Goal: Information Seeking & Learning: Find specific fact

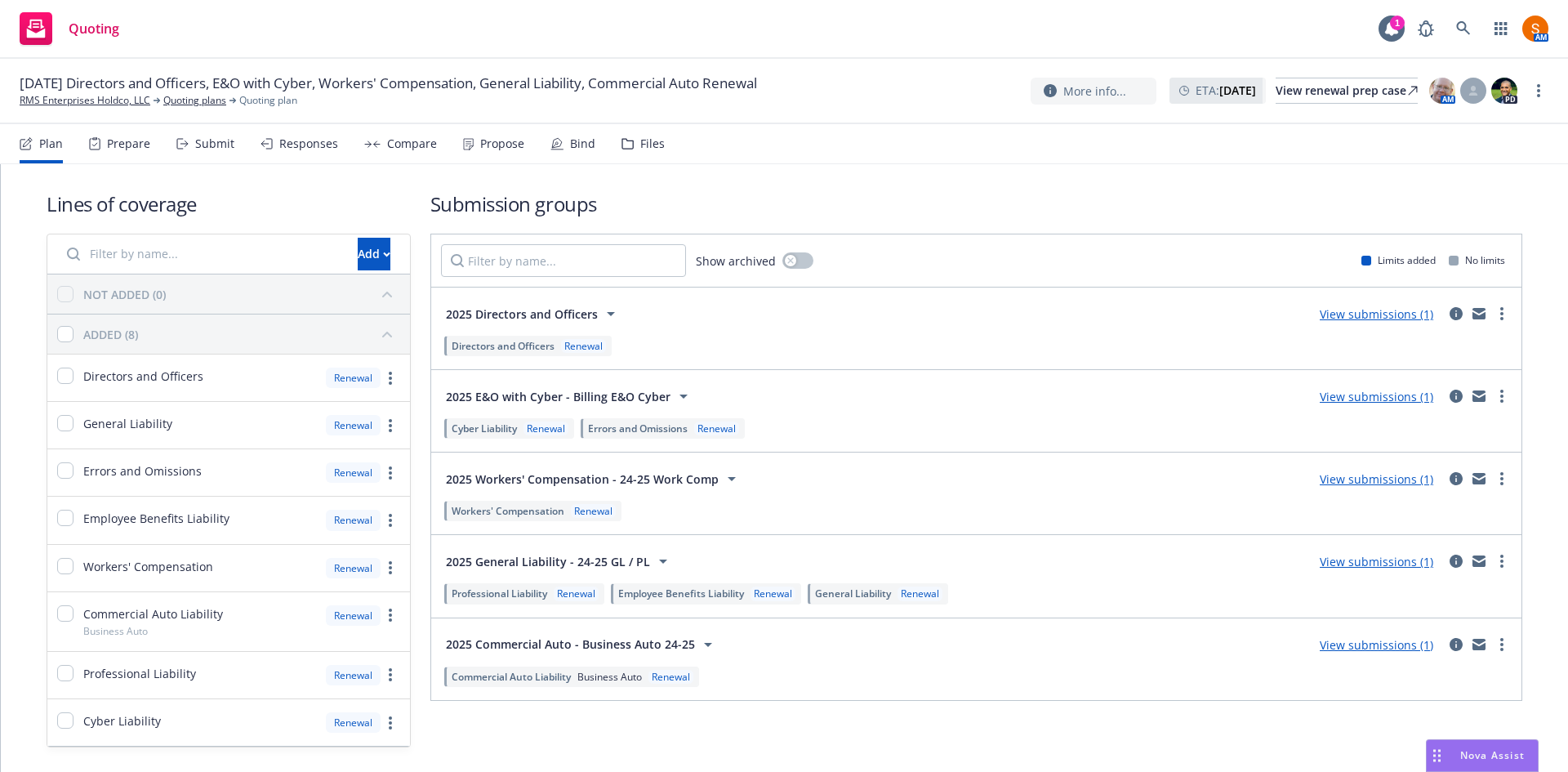
click at [521, 142] on div "Plan Prepare Submit Responses Compare Propose Bind Files" at bounding box center [342, 144] width 645 height 40
click at [492, 148] on div "Propose" at bounding box center [502, 144] width 44 height 13
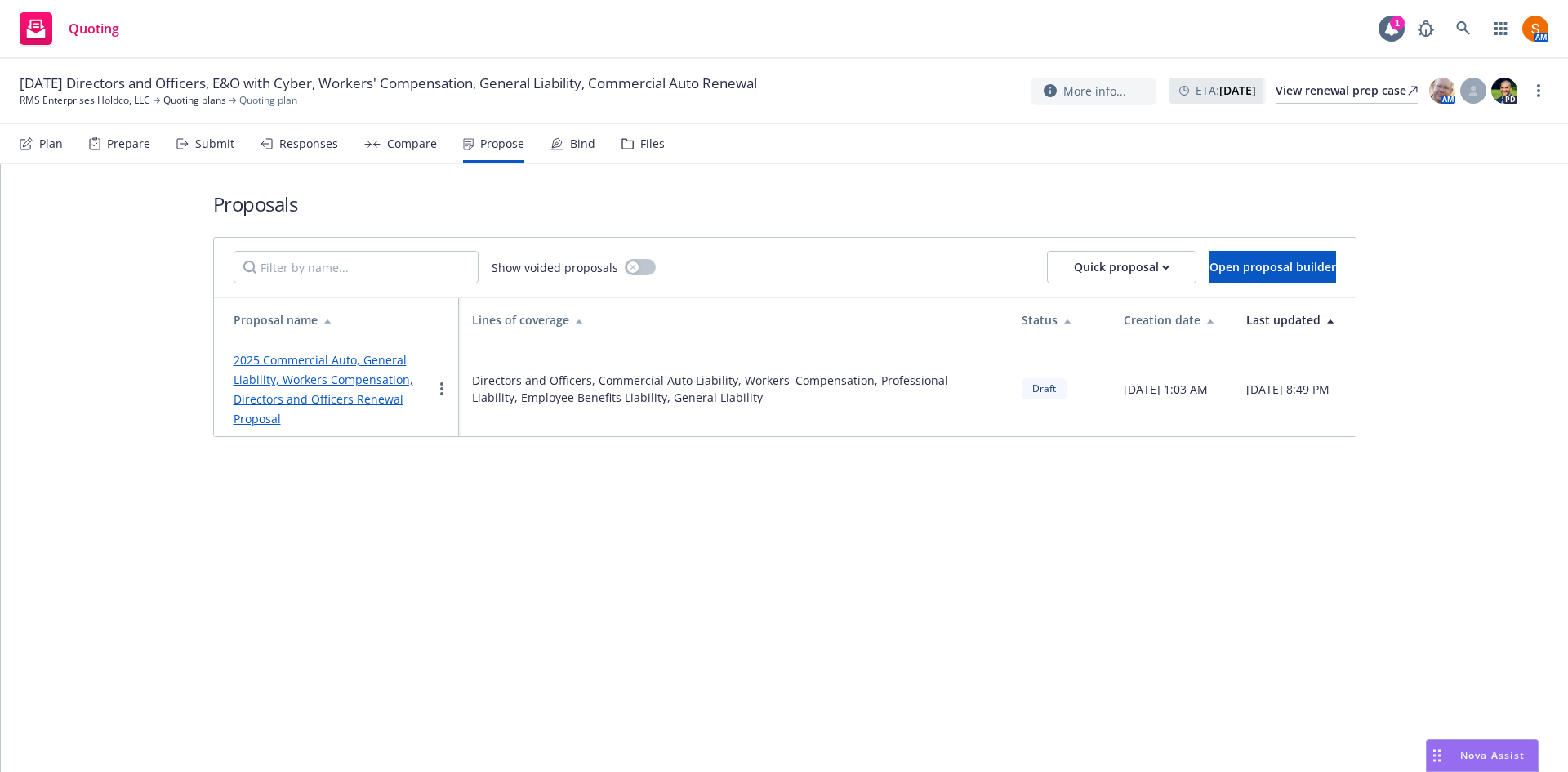
click at [383, 377] on link "2025 Commercial Auto, General Liability, Workers Compensation, Directors and Of…" at bounding box center [322, 389] width 180 height 75
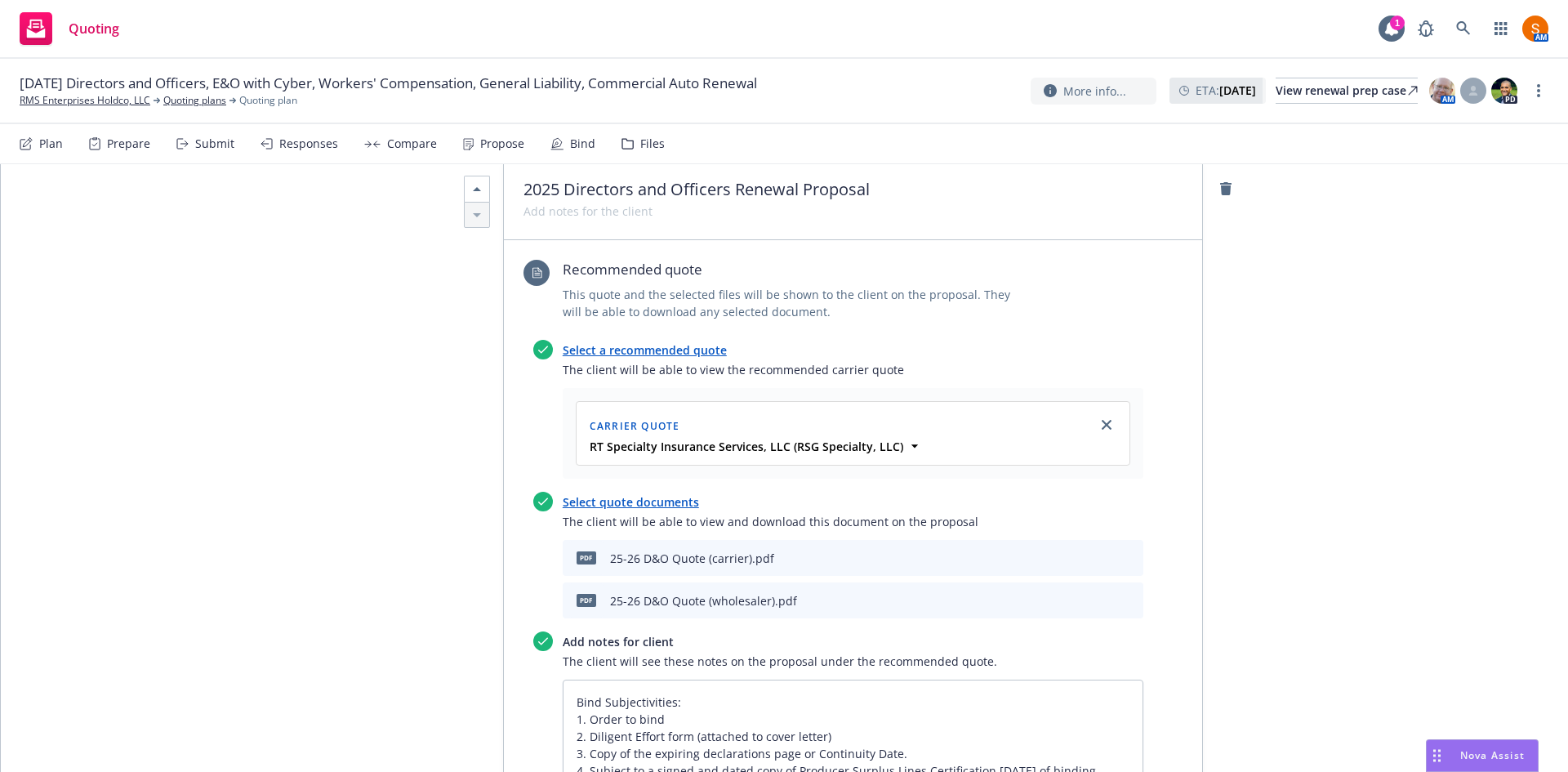
scroll to position [4884, 0]
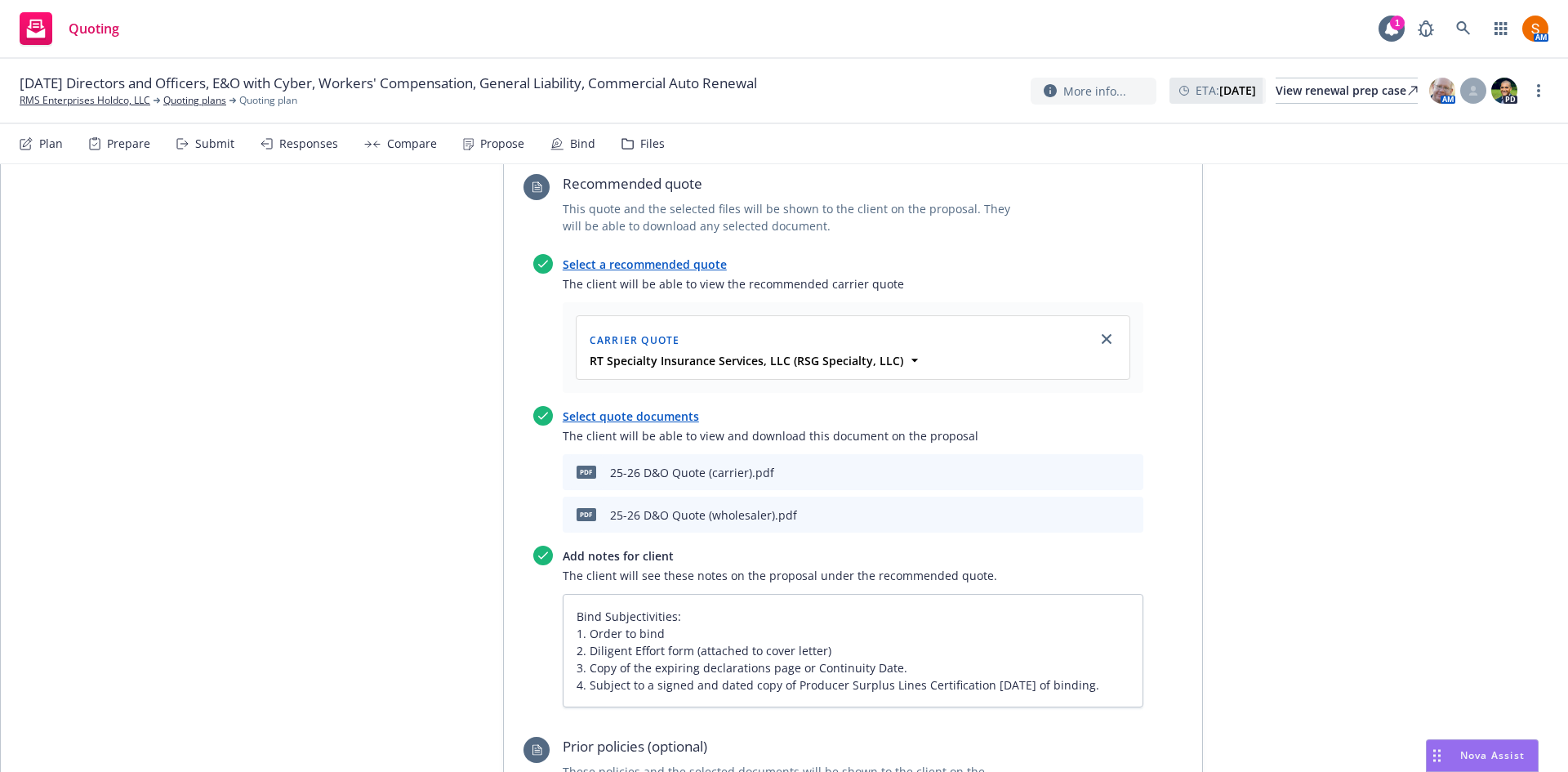
type textarea "x"
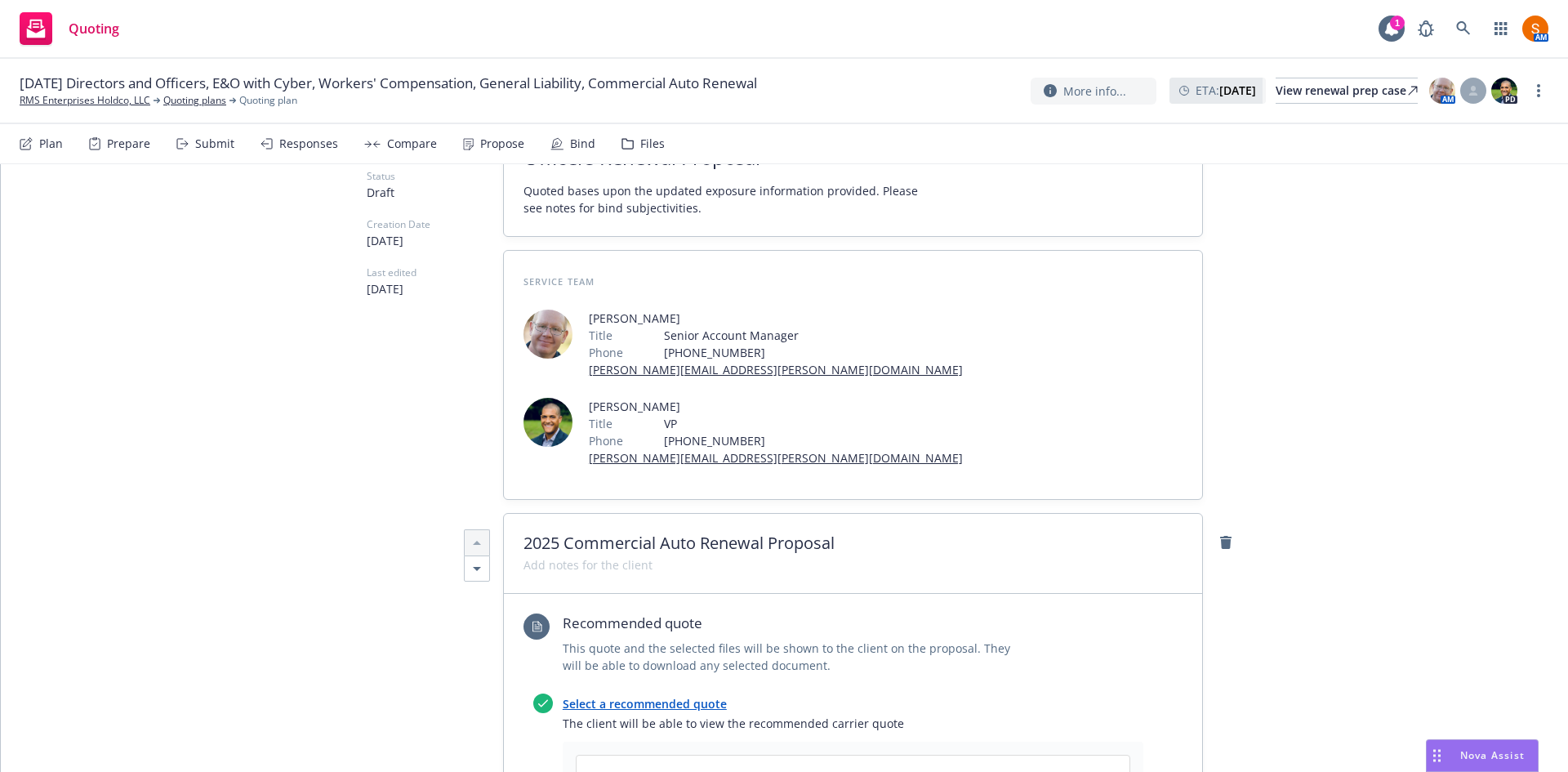
scroll to position [198, 0]
click at [481, 155] on div "Propose" at bounding box center [494, 144] width 61 height 40
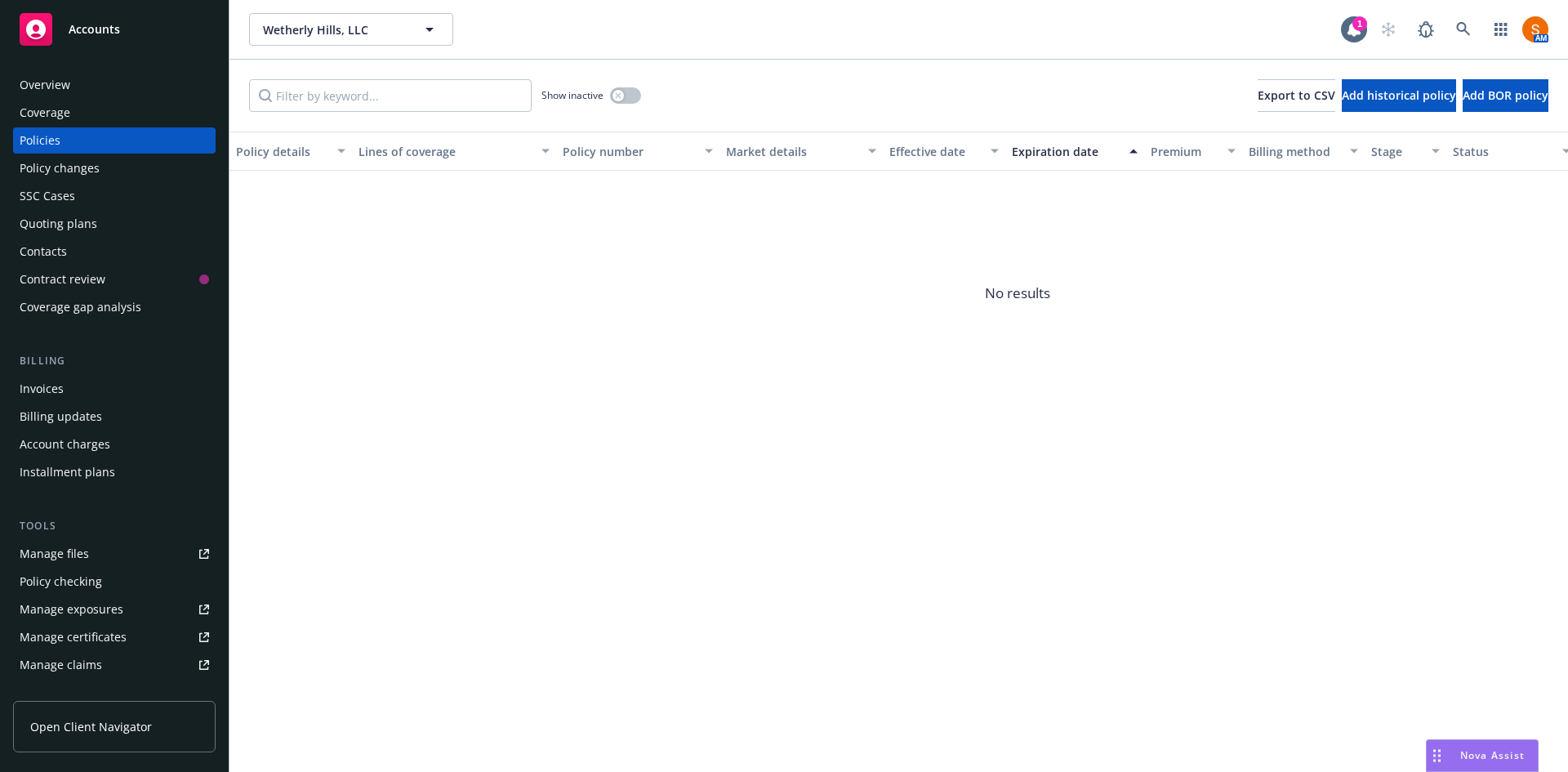
click at [68, 76] on div "Overview" at bounding box center [44, 85] width 51 height 26
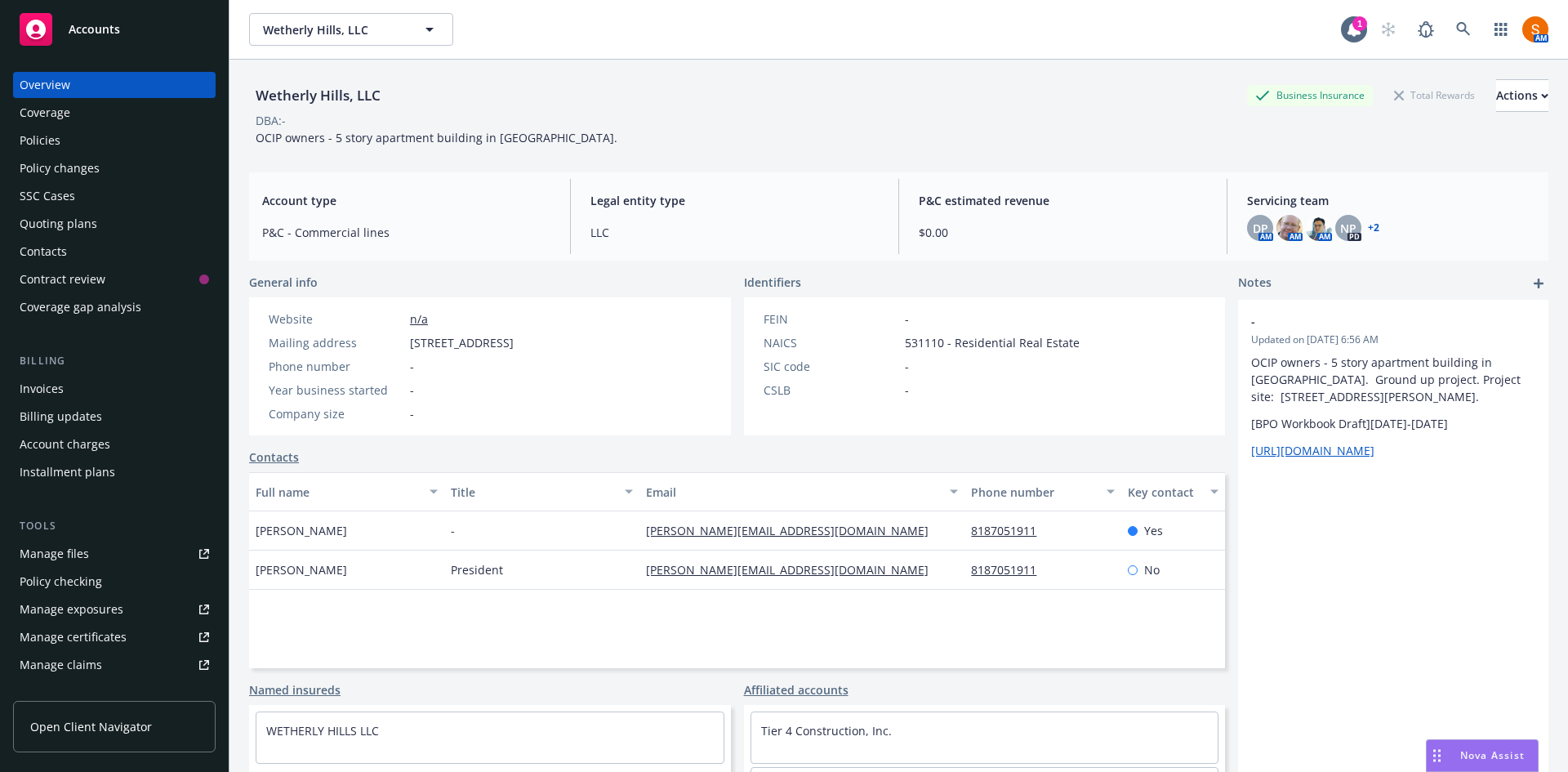
click at [485, 341] on span "[STREET_ADDRESS]" at bounding box center [462, 342] width 104 height 18
copy span "[STREET_ADDRESS]"
click at [1456, 32] on icon at bounding box center [1463, 29] width 15 height 15
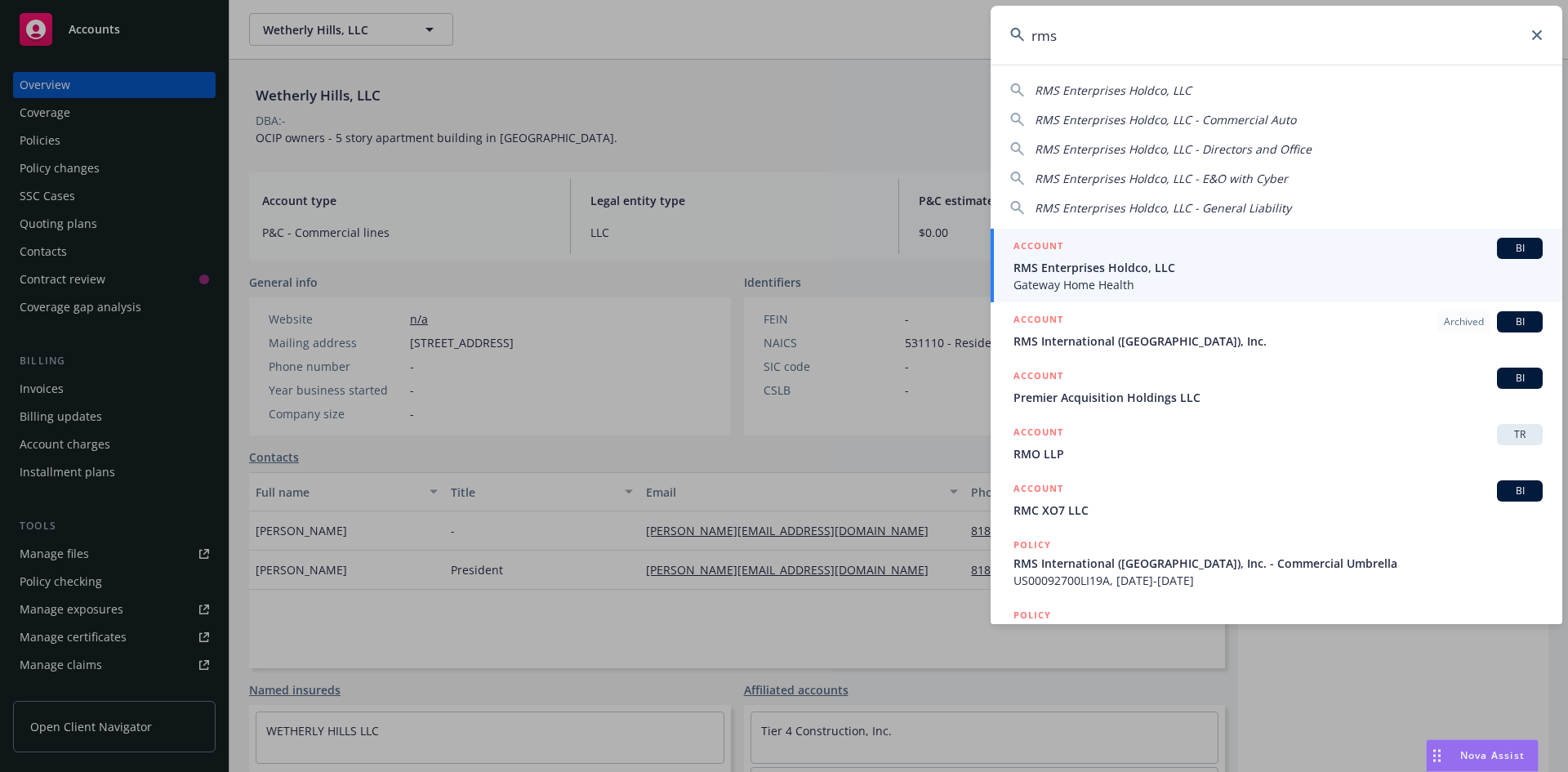
type input "rms"
click at [1115, 270] on span "RMS Enterprises Holdco, LLC" at bounding box center [1278, 267] width 529 height 18
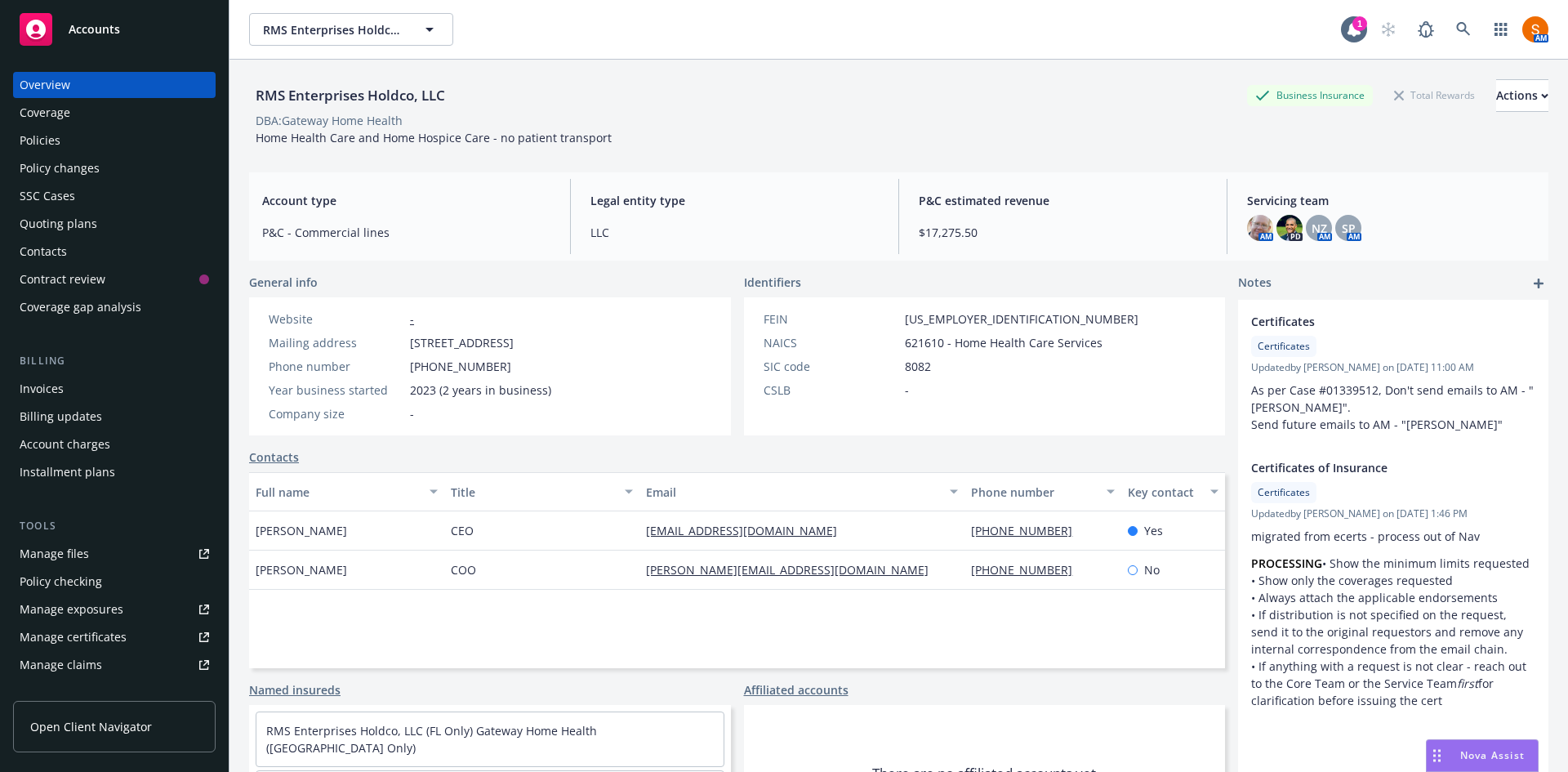
click at [513, 336] on span "[STREET_ADDRESS]" at bounding box center [462, 342] width 104 height 18
copy span "[STREET_ADDRESS]"
click at [1446, 19] on link at bounding box center [1462, 29] width 32 height 32
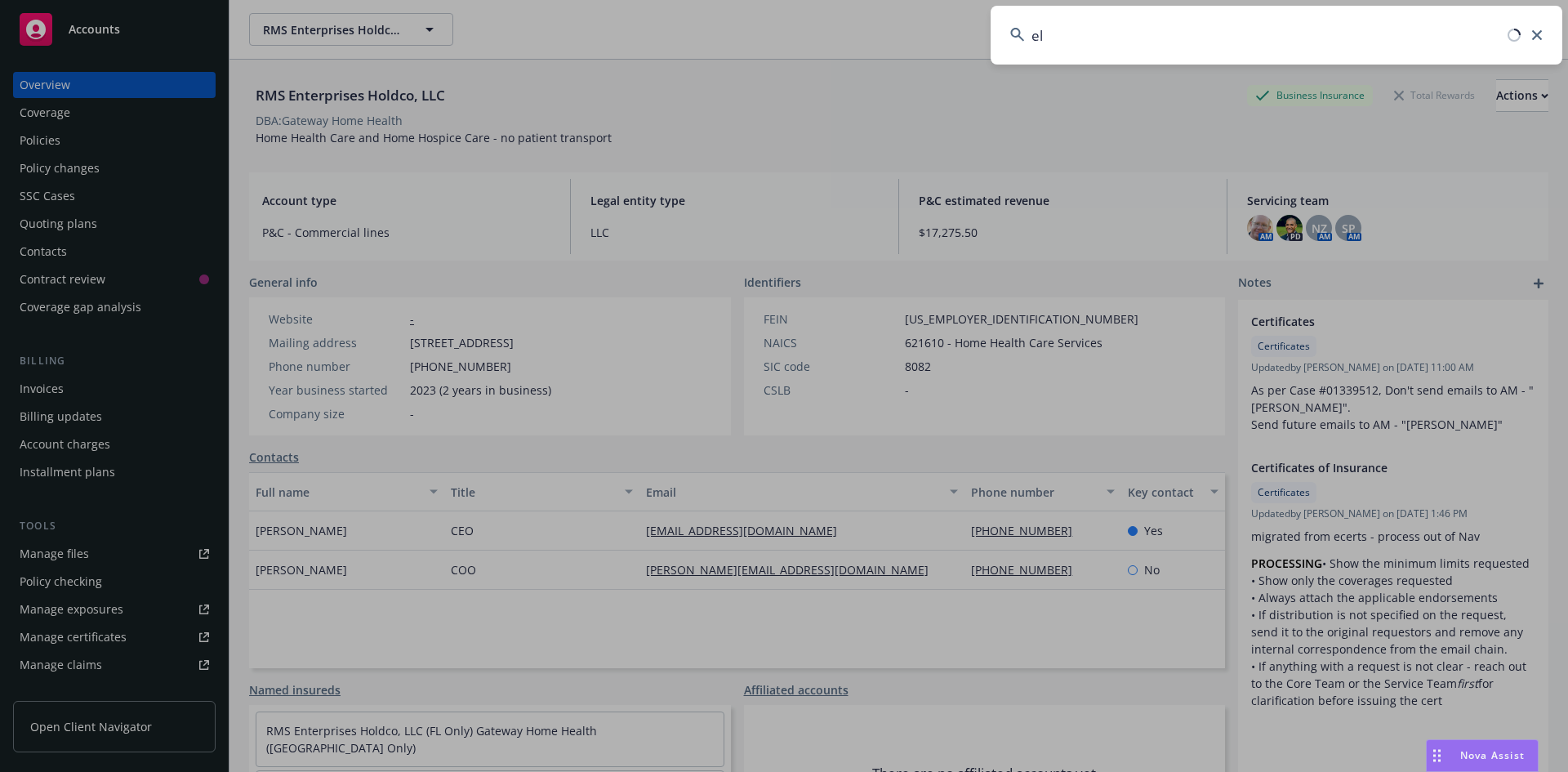
type input "e"
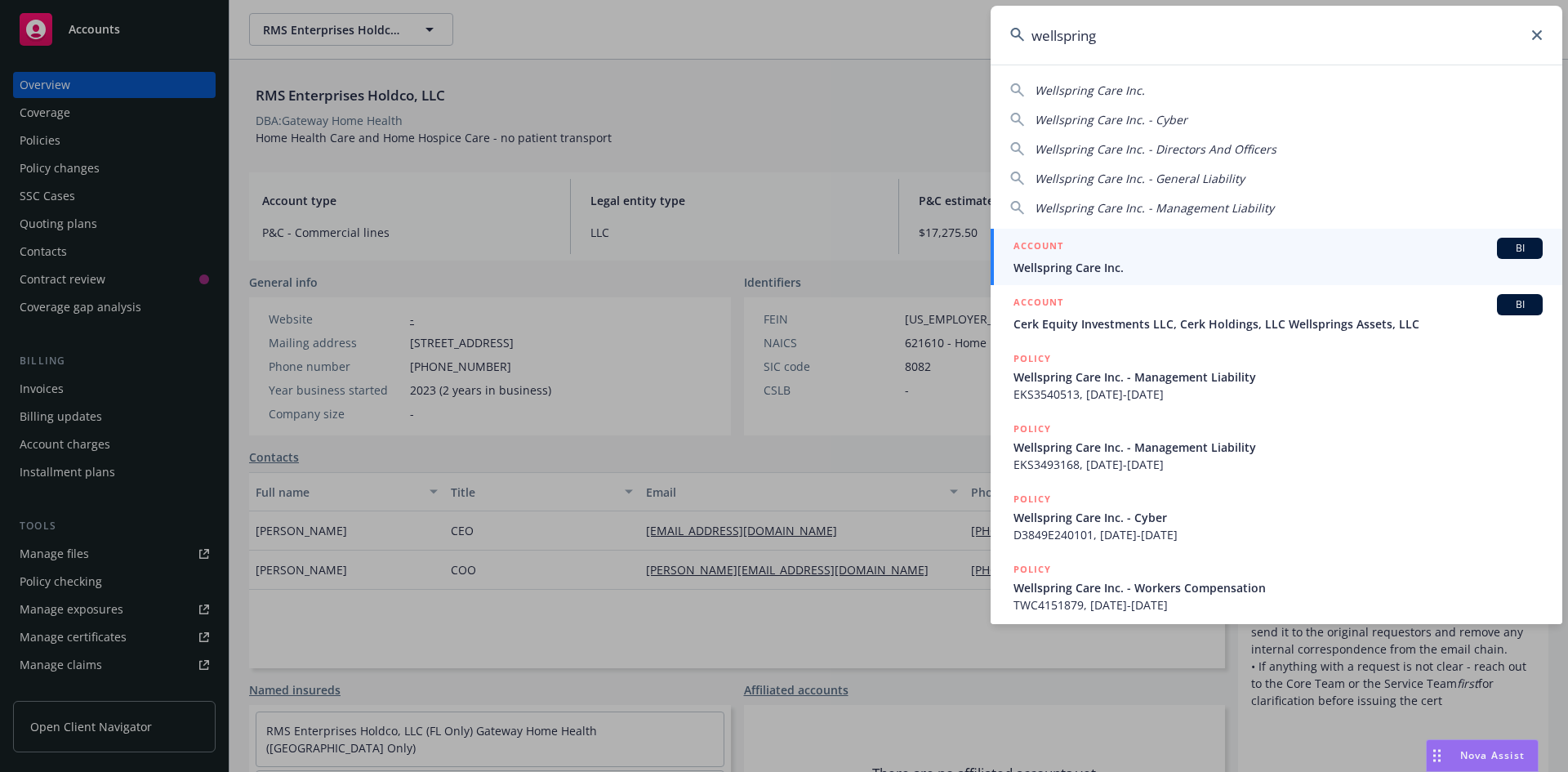
type input "wellspring"
click at [1093, 272] on span "Wellspring Care Inc." at bounding box center [1278, 267] width 529 height 18
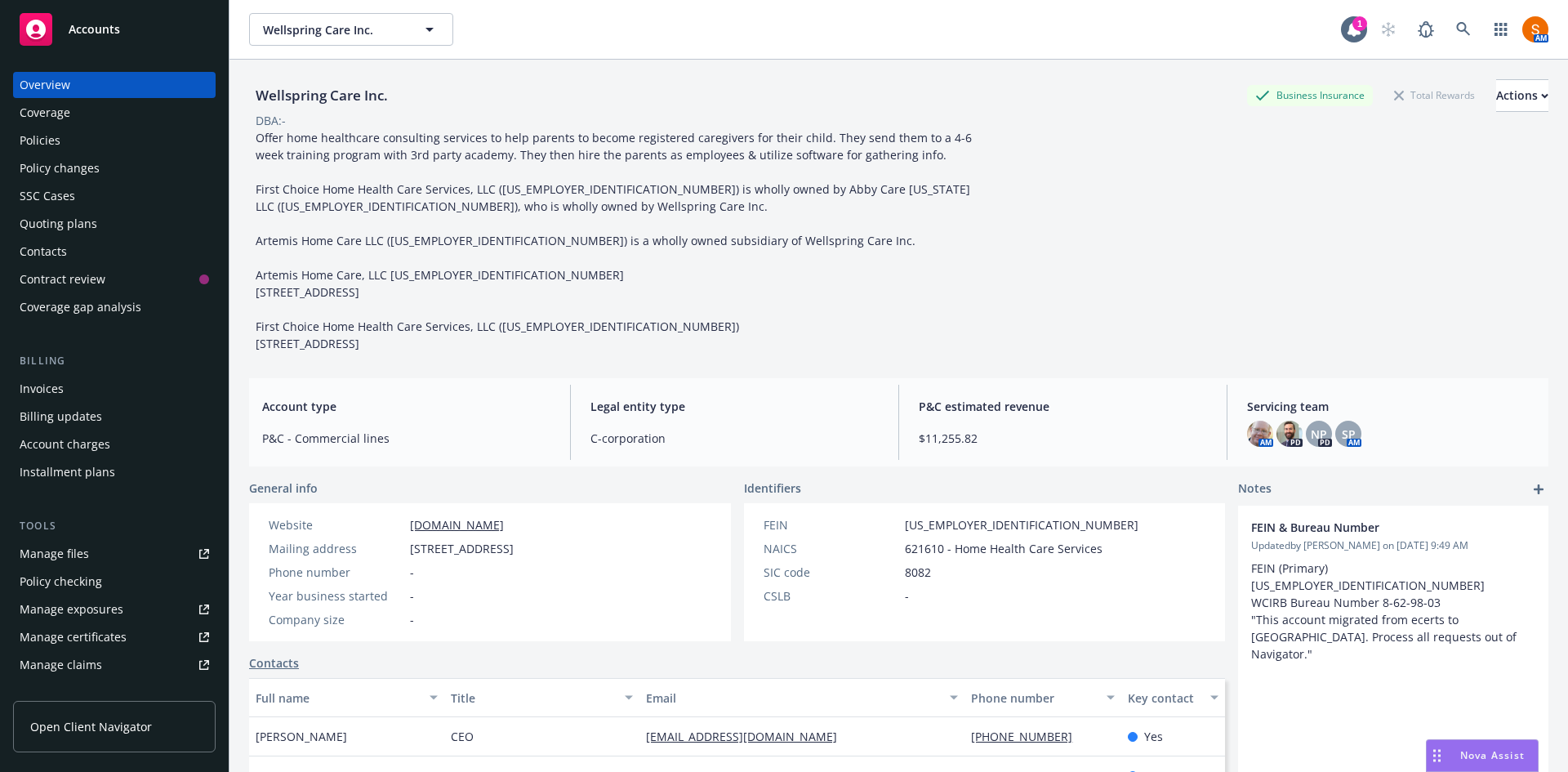
click at [97, 144] on div "Policies" at bounding box center [114, 140] width 190 height 26
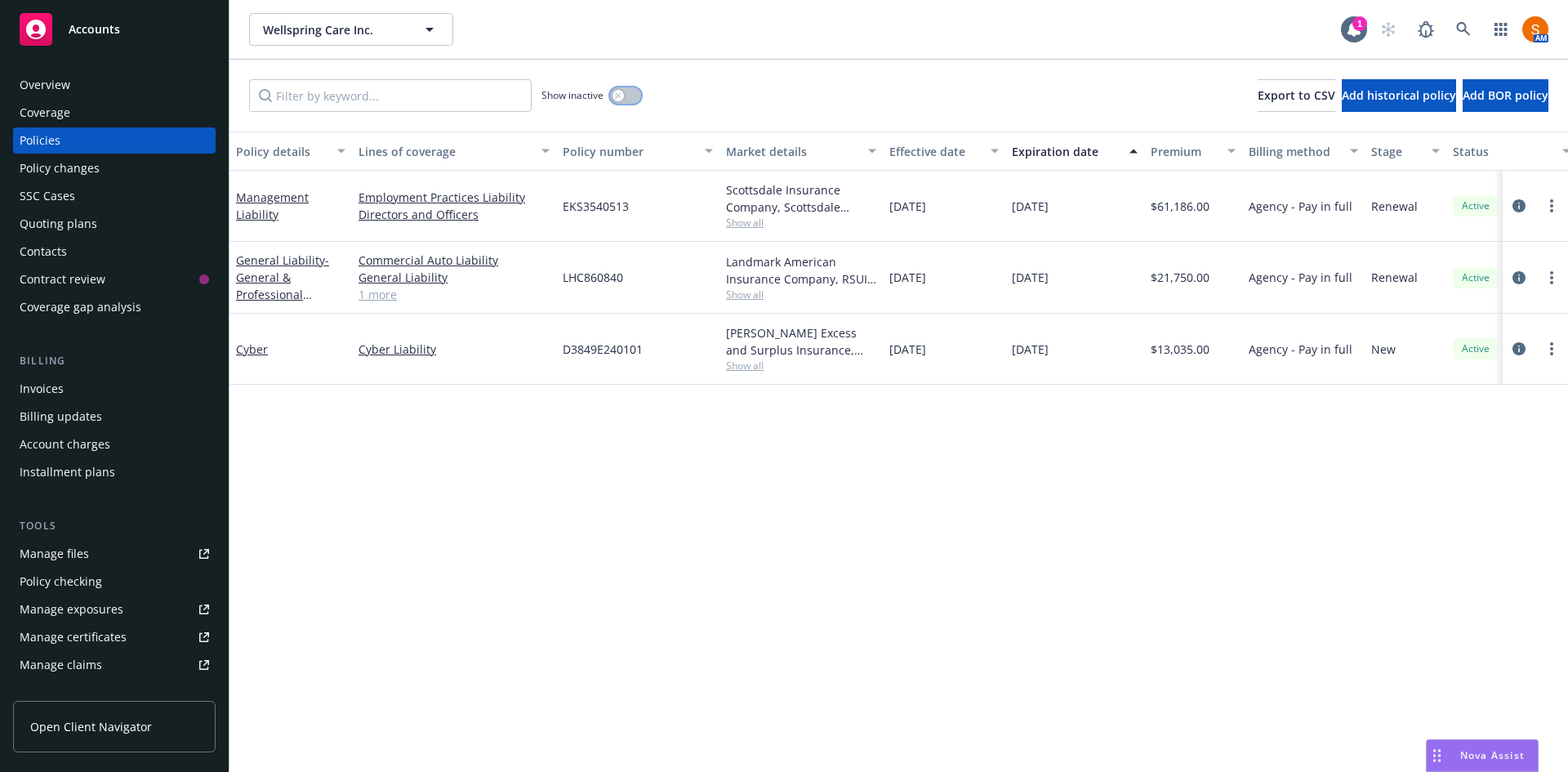
click at [621, 99] on div "button" at bounding box center [618, 95] width 11 height 11
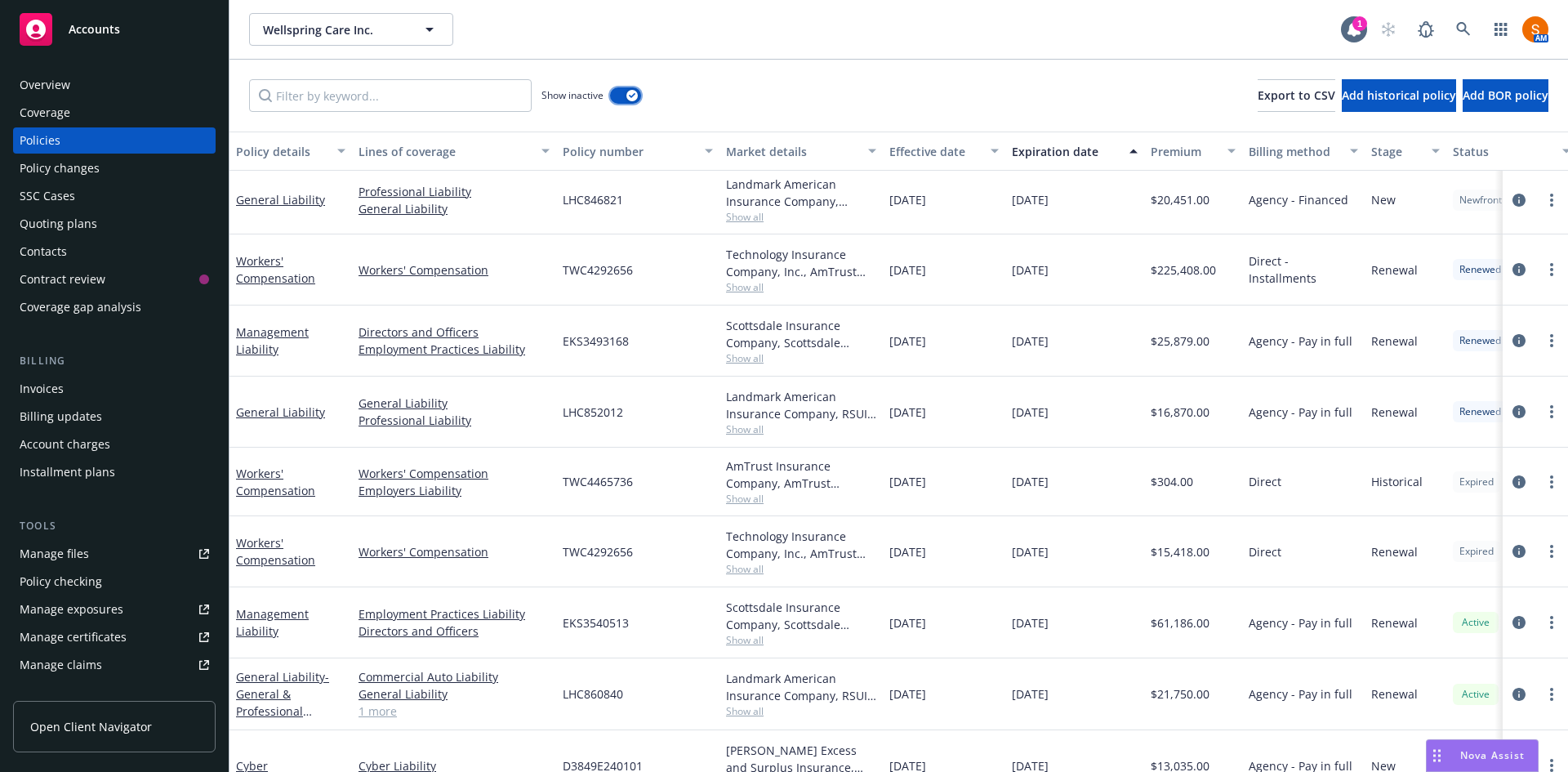
scroll to position [246, 0]
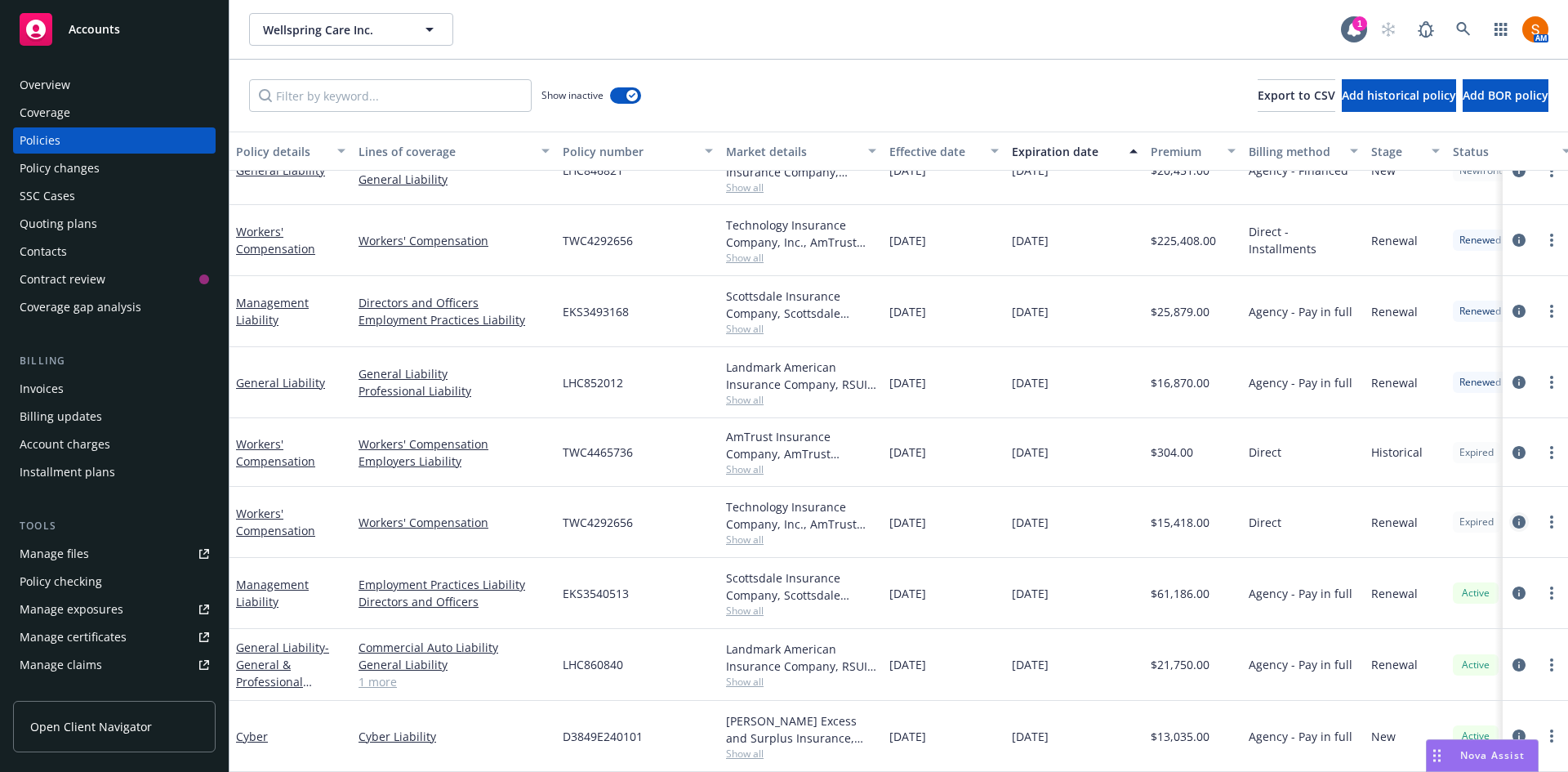
click at [1512, 515] on icon "circleInformation" at bounding box center [1518, 521] width 13 height 13
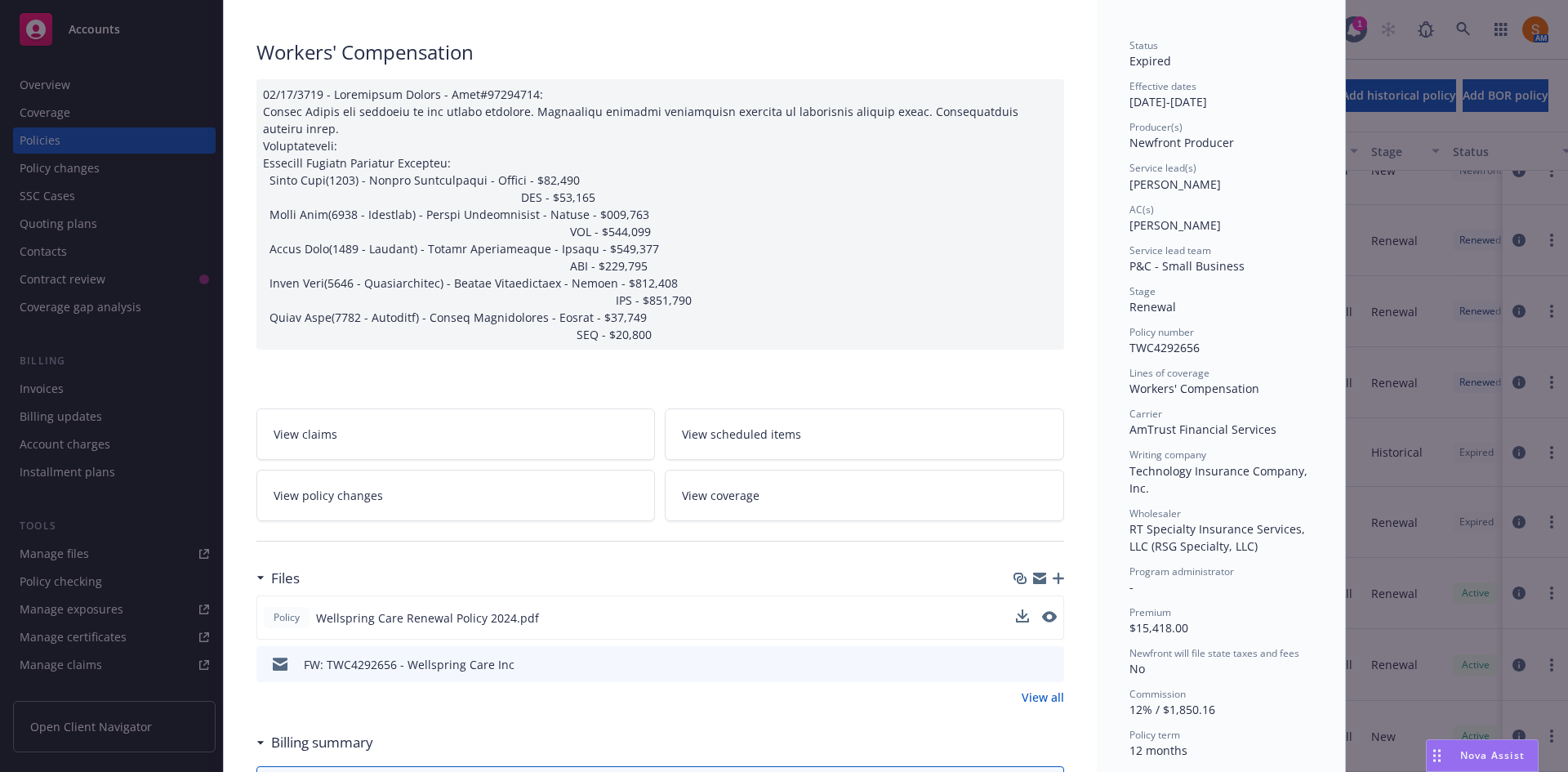
scroll to position [97, 0]
click at [1042, 610] on icon "preview file" at bounding box center [1047, 615] width 15 height 11
